Goal: Information Seeking & Learning: Learn about a topic

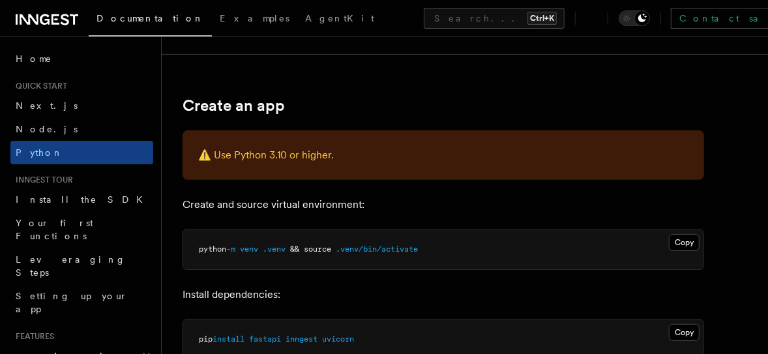
scroll to position [486, 0]
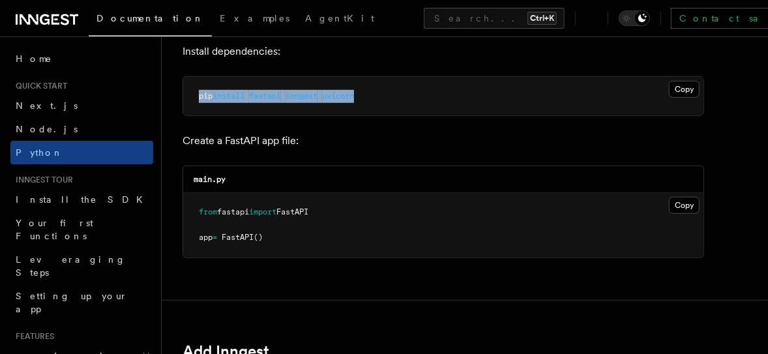
drag, startPoint x: 196, startPoint y: 95, endPoint x: 367, endPoint y: 93, distance: 170.8
click at [367, 93] on pre "pip install fastapi inngest uvicorn" at bounding box center [443, 96] width 520 height 39
copy span "pip install fastapi inngest uvicorn"
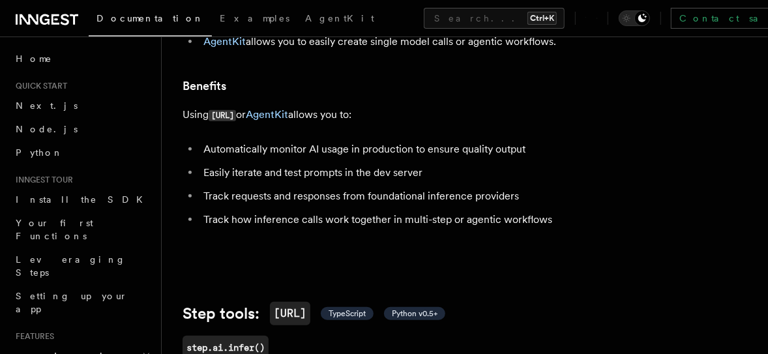
scroll to position [486, 0]
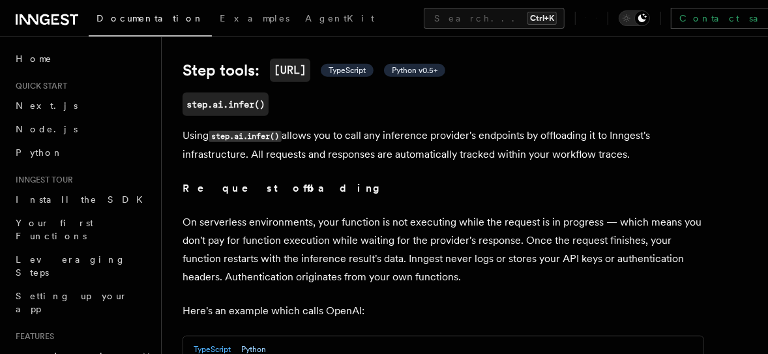
click at [249, 336] on button "Python" at bounding box center [253, 349] width 25 height 27
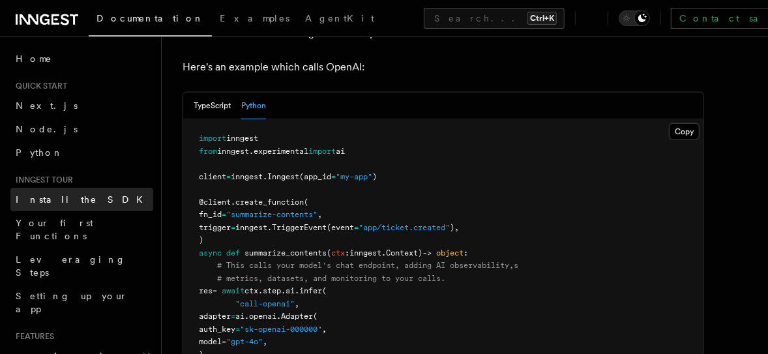
click at [75, 196] on span "Install the SDK" at bounding box center [83, 199] width 135 height 10
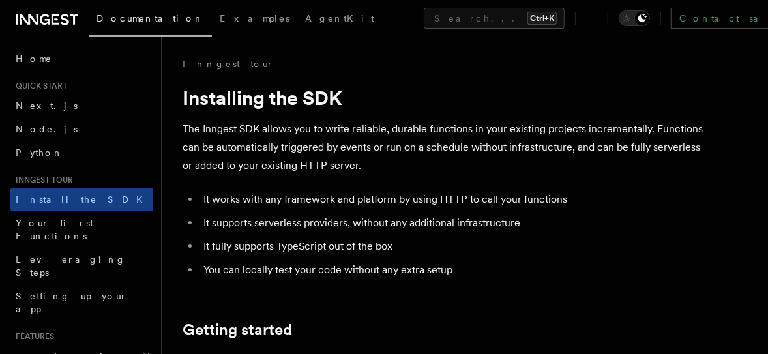
scroll to position [243, 0]
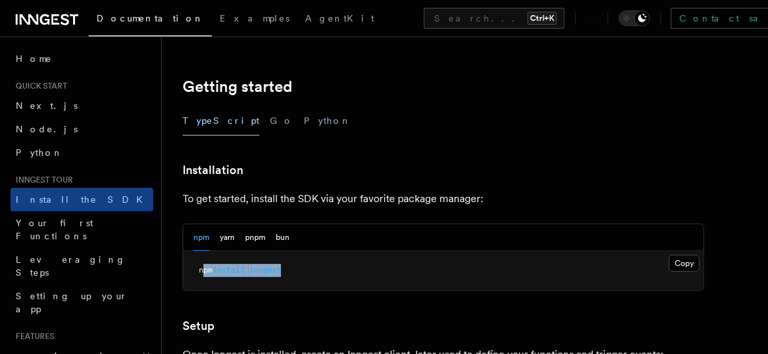
drag, startPoint x: 299, startPoint y: 268, endPoint x: 201, endPoint y: 271, distance: 97.2
click at [201, 271] on pre "npm install inngest" at bounding box center [443, 270] width 520 height 39
click at [304, 119] on button "Python" at bounding box center [328, 120] width 48 height 29
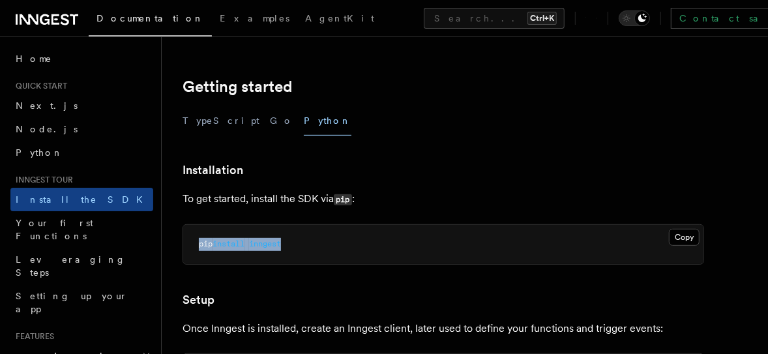
drag, startPoint x: 294, startPoint y: 246, endPoint x: 188, endPoint y: 243, distance: 106.3
click at [188, 243] on pre "pip install inngest" at bounding box center [443, 244] width 520 height 39
copy span "pip install inngest"
click at [324, 282] on article "Inngest tour Installing the SDK The Inngest SDK allows you to write reliable, d…" at bounding box center [465, 333] width 565 height 1039
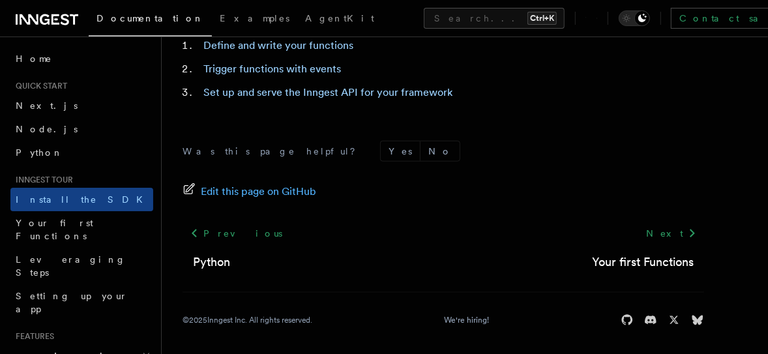
scroll to position [741, 0]
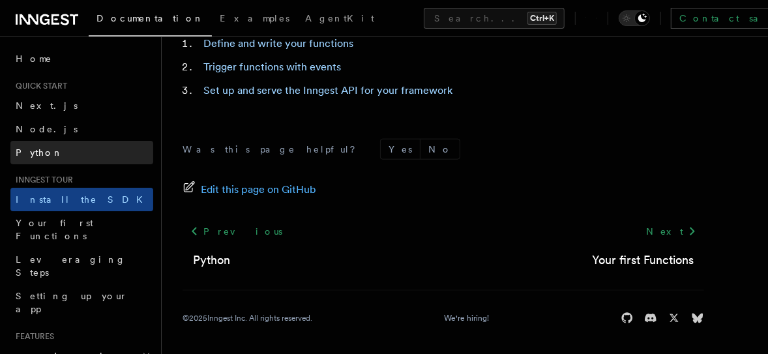
click at [20, 159] on link "Python" at bounding box center [81, 152] width 143 height 23
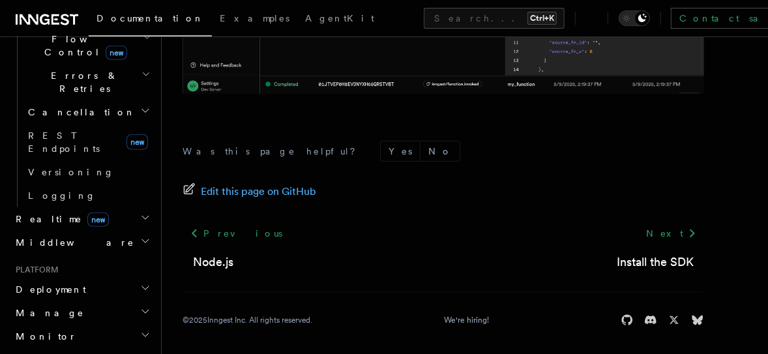
scroll to position [714, 0]
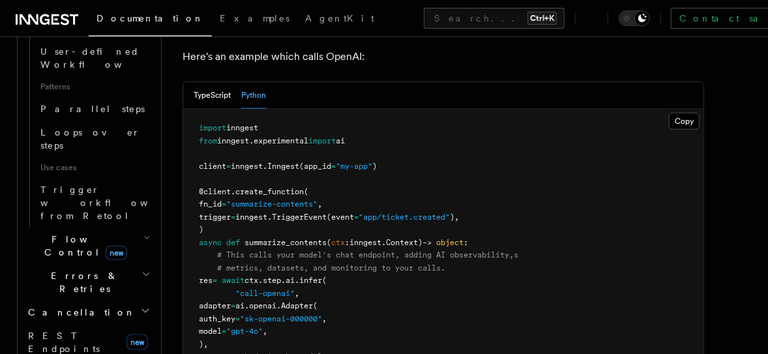
scroll to position [730, 0]
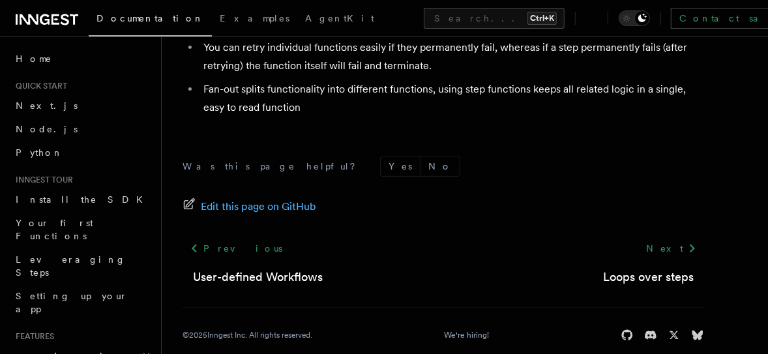
scroll to position [2593, 0]
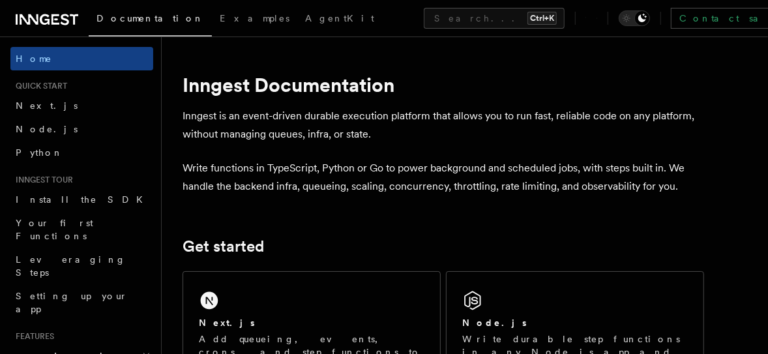
scroll to position [243, 0]
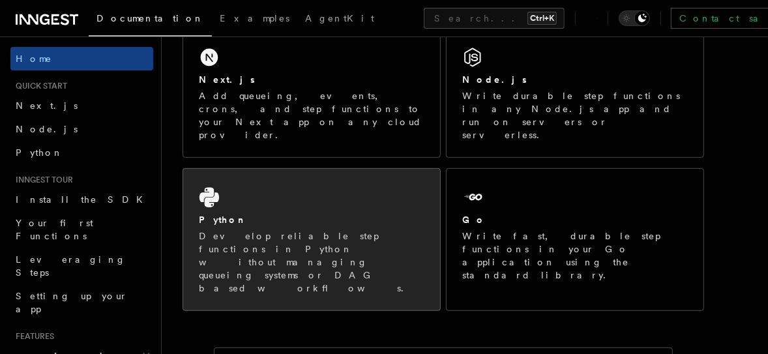
click at [293, 230] on p "Develop reliable step functions in Python without managing queueing systems or …" at bounding box center [312, 262] width 226 height 65
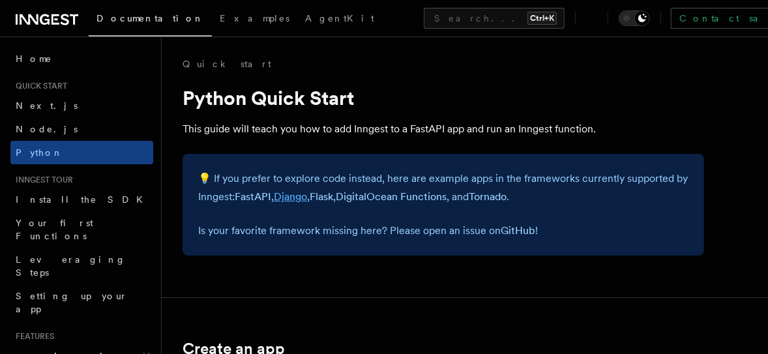
scroll to position [243, 0]
